Goal: Task Accomplishment & Management: Use online tool/utility

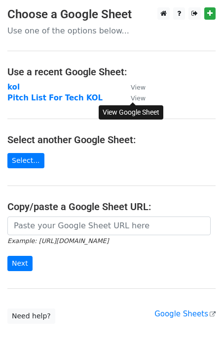
click at [141, 100] on small "View" at bounding box center [138, 98] width 15 height 7
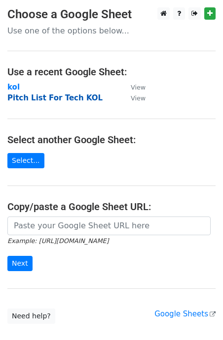
click at [54, 98] on strong "Pitch List For Tech KOL" at bounding box center [54, 98] width 95 height 9
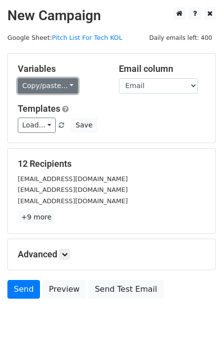
click at [64, 82] on link "Copy/paste..." at bounding box center [48, 85] width 60 height 15
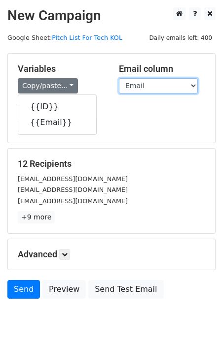
click at [155, 86] on select "ID Email" at bounding box center [158, 85] width 79 height 15
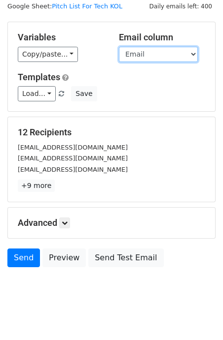
scroll to position [42, 0]
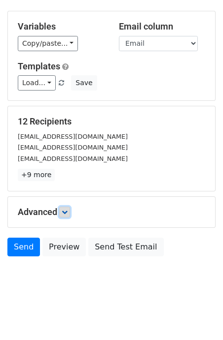
click at [70, 216] on link at bounding box center [64, 212] width 11 height 11
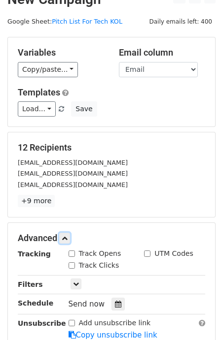
scroll to position [0, 0]
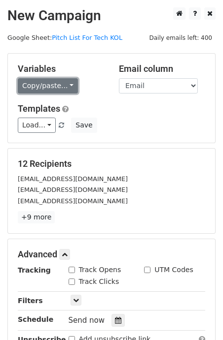
click at [68, 82] on link "Copy/paste..." at bounding box center [48, 85] width 60 height 15
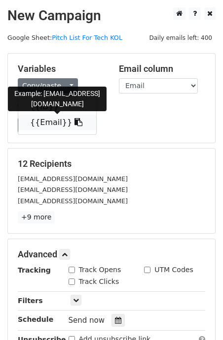
click at [53, 121] on link "{{Email}}" at bounding box center [57, 123] width 78 height 16
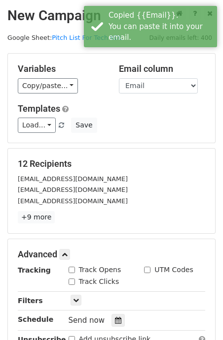
click at [137, 117] on div "Templates Load... K1 Scrubber 1 K1 2 APP-真真 APP-司司 Pocket Air Pump_wheelchair D…" at bounding box center [111, 118] width 202 height 30
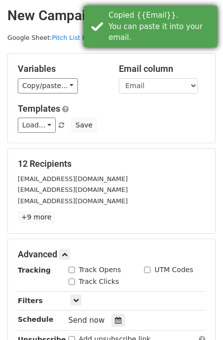
click at [210, 12] on div "Copied {{Email}}. You can paste it into your email." at bounding box center [160, 26] width 104 height 33
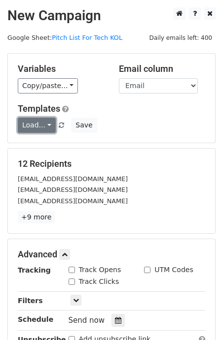
click at [41, 123] on link "Load..." at bounding box center [37, 125] width 38 height 15
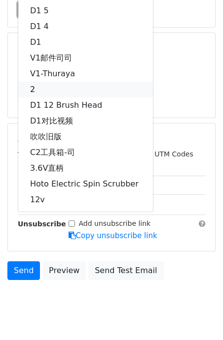
scroll to position [119, 0]
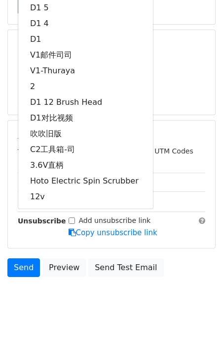
click at [182, 88] on div "12 Recipients [EMAIL_ADDRESS][DOMAIN_NAME] [EMAIL_ADDRESS][DOMAIN_NAME] [EMAIL_…" at bounding box center [111, 72] width 187 height 65
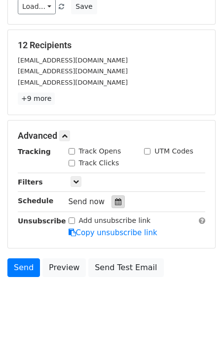
click at [118, 199] on div at bounding box center [117, 202] width 13 height 13
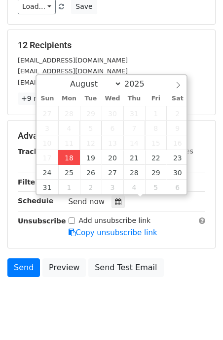
type input "2025-08-18 17:10"
type input "05"
type input "10"
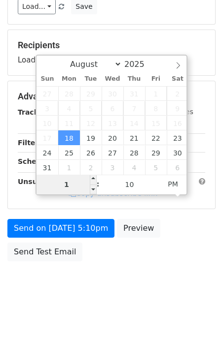
type input "11"
type input "2025-08-18 23:10"
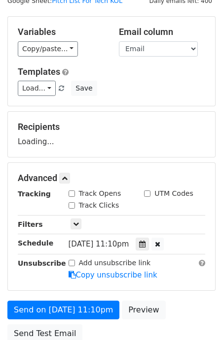
scroll to position [0, 0]
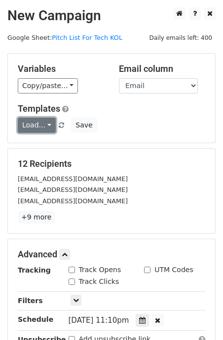
click at [39, 120] on link "Load..." at bounding box center [37, 125] width 38 height 15
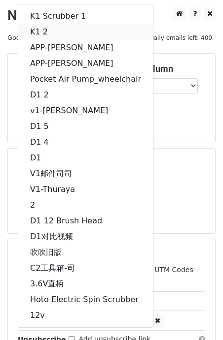
click at [74, 33] on link "K1 2" at bounding box center [85, 32] width 134 height 16
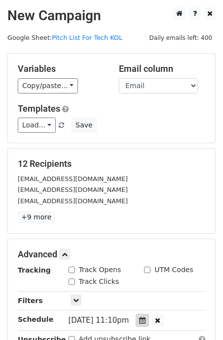
click at [145, 323] on icon at bounding box center [142, 320] width 6 height 7
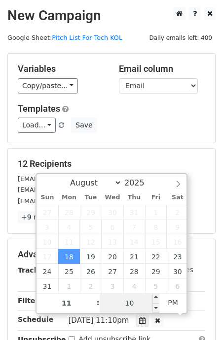
click at [149, 303] on input "10" at bounding box center [130, 304] width 60 height 20
type input "50"
type input "2025-08-18 23:50"
click at [130, 148] on form "Variables Copy/paste... {{ID}} {{Email}} Email column ID Email Templates Load..…" at bounding box center [111, 238] width 208 height 371
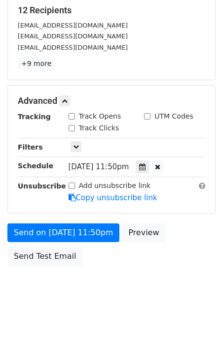
scroll to position [162, 0]
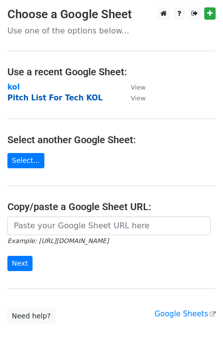
click at [68, 97] on strong "Pitch List For Tech KOL" at bounding box center [54, 98] width 95 height 9
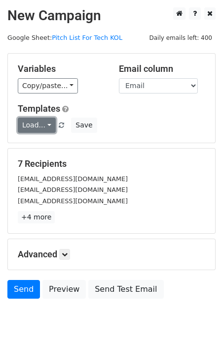
click at [30, 130] on link "Load..." at bounding box center [37, 125] width 38 height 15
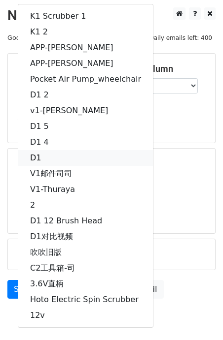
click at [82, 159] on link "D1" at bounding box center [85, 158] width 134 height 16
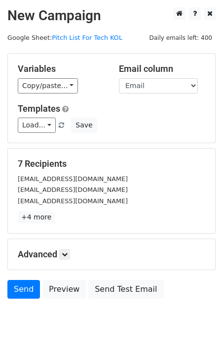
scroll to position [42, 0]
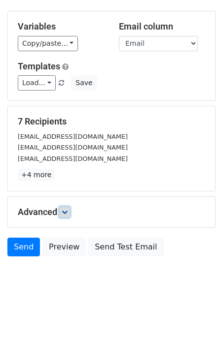
click at [68, 215] on link at bounding box center [64, 212] width 11 height 11
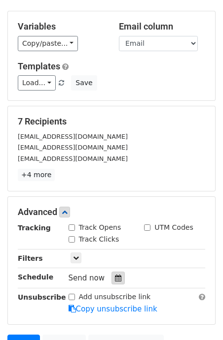
click at [115, 278] on icon at bounding box center [118, 278] width 6 height 7
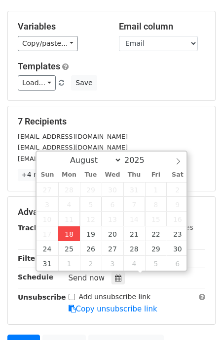
type input "2025-08-18 17:25"
type input "05"
type input "25"
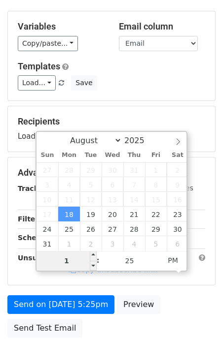
type input "11"
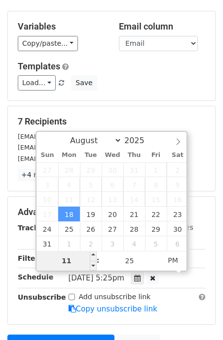
type input "2025-08-18 23:25"
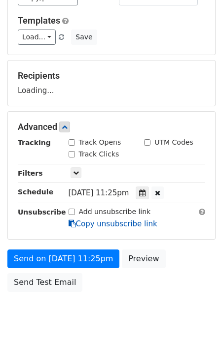
scroll to position [99, 0]
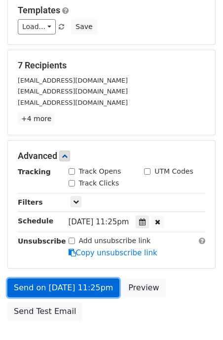
click at [50, 293] on link "Send on Aug 18 at 11:25pm" at bounding box center [63, 288] width 112 height 19
click at [41, 296] on link "Send on Aug 18 at 11:25pm" at bounding box center [63, 288] width 112 height 19
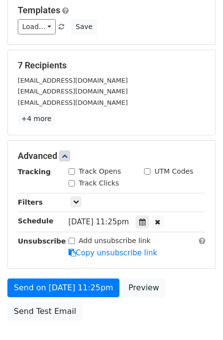
scroll to position [0, 0]
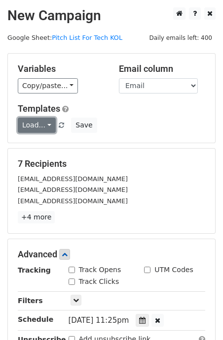
click at [37, 123] on link "Load..." at bounding box center [37, 125] width 38 height 15
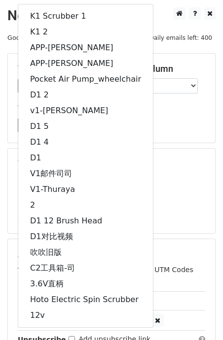
click at [219, 125] on main "New Campaign Daily emails left: 400 Google Sheet: Pitch List For Tech KOL Varia…" at bounding box center [111, 215] width 223 height 417
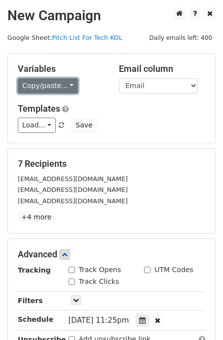
click at [70, 80] on link "Copy/paste..." at bounding box center [48, 85] width 60 height 15
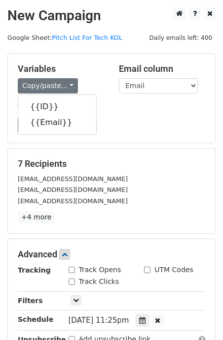
click at [158, 147] on form "Variables Copy/paste... {{ID}} {{Email}} Email column ID Email Templates Load..…" at bounding box center [111, 238] width 208 height 371
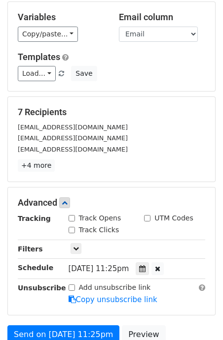
scroll to position [162, 0]
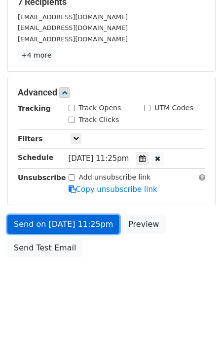
click at [32, 226] on link "Send on Aug 18 at 11:25pm" at bounding box center [63, 224] width 112 height 19
